Goal: Task Accomplishment & Management: Manage account settings

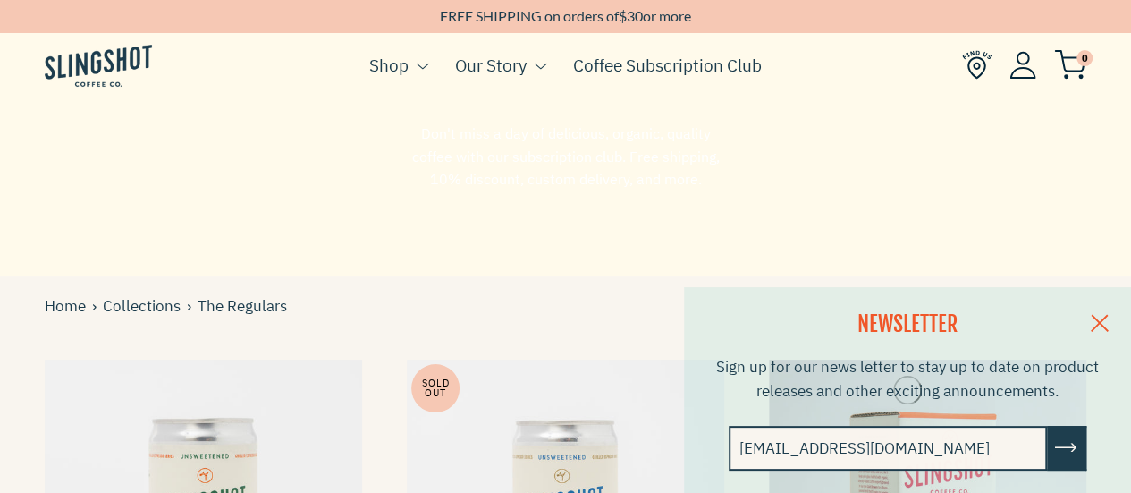
click at [1026, 71] on img at bounding box center [1022, 65] width 27 height 28
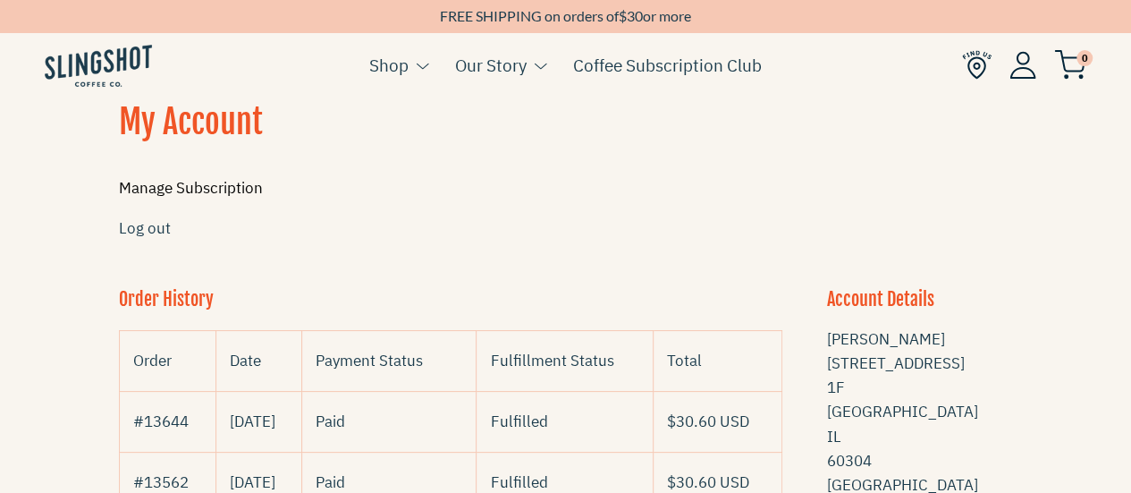
click at [229, 182] on link "Manage Subscription" at bounding box center [191, 188] width 144 height 20
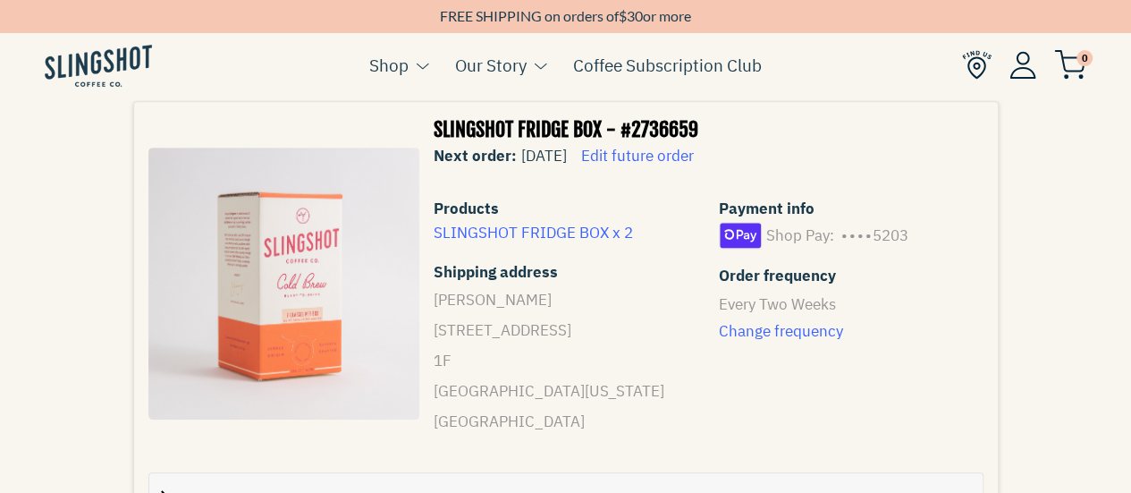
scroll to position [447, 0]
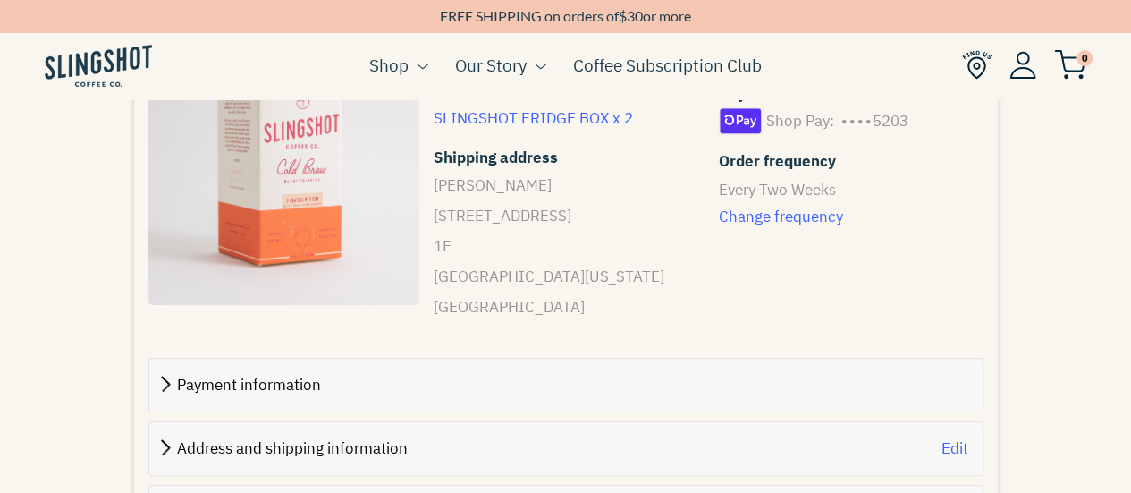
click at [221, 391] on span "Payment information" at bounding box center [249, 385] width 144 height 20
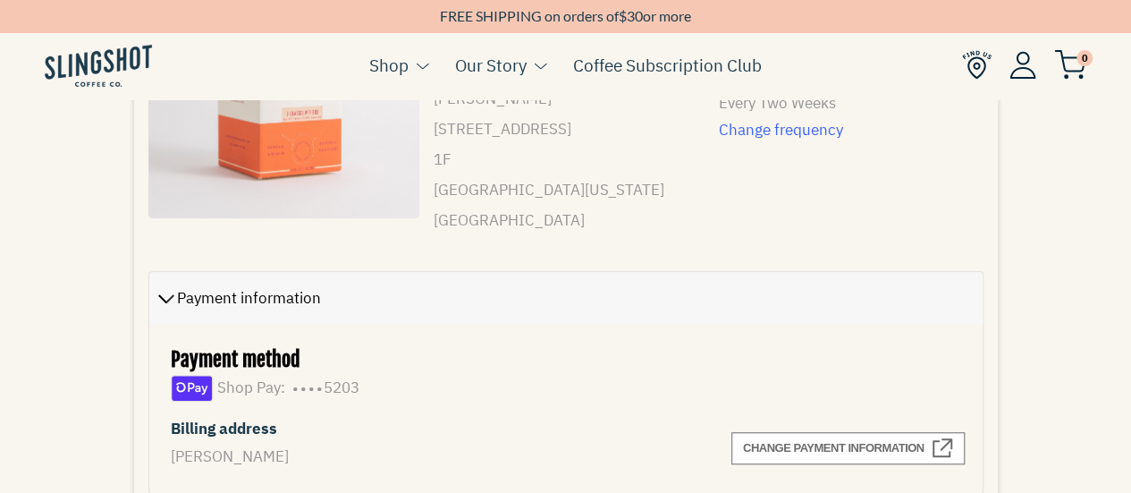
scroll to position [715, 0]
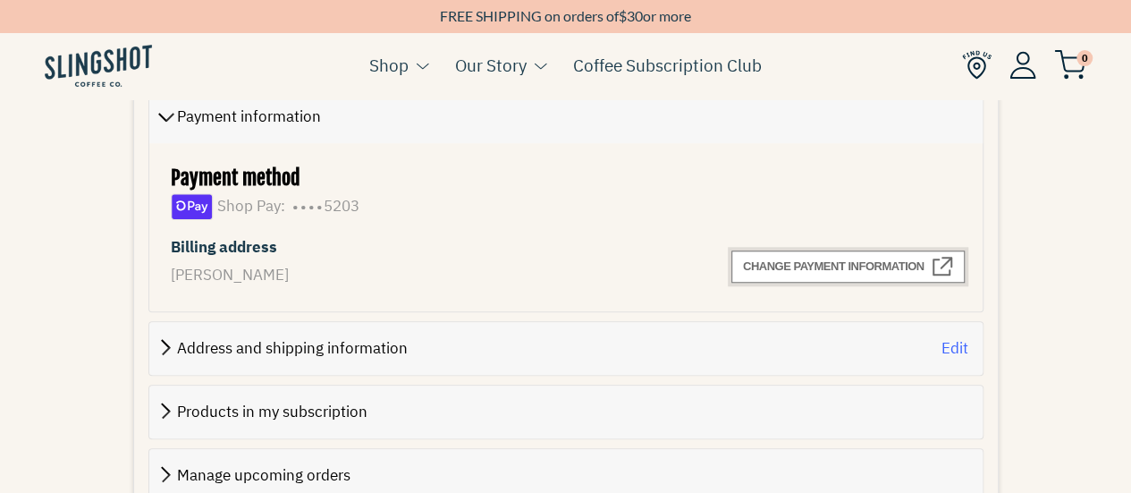
click at [899, 274] on span "Change payment information External" at bounding box center [848, 266] width 210 height 21
